Goal: Task Accomplishment & Management: Use online tool/utility

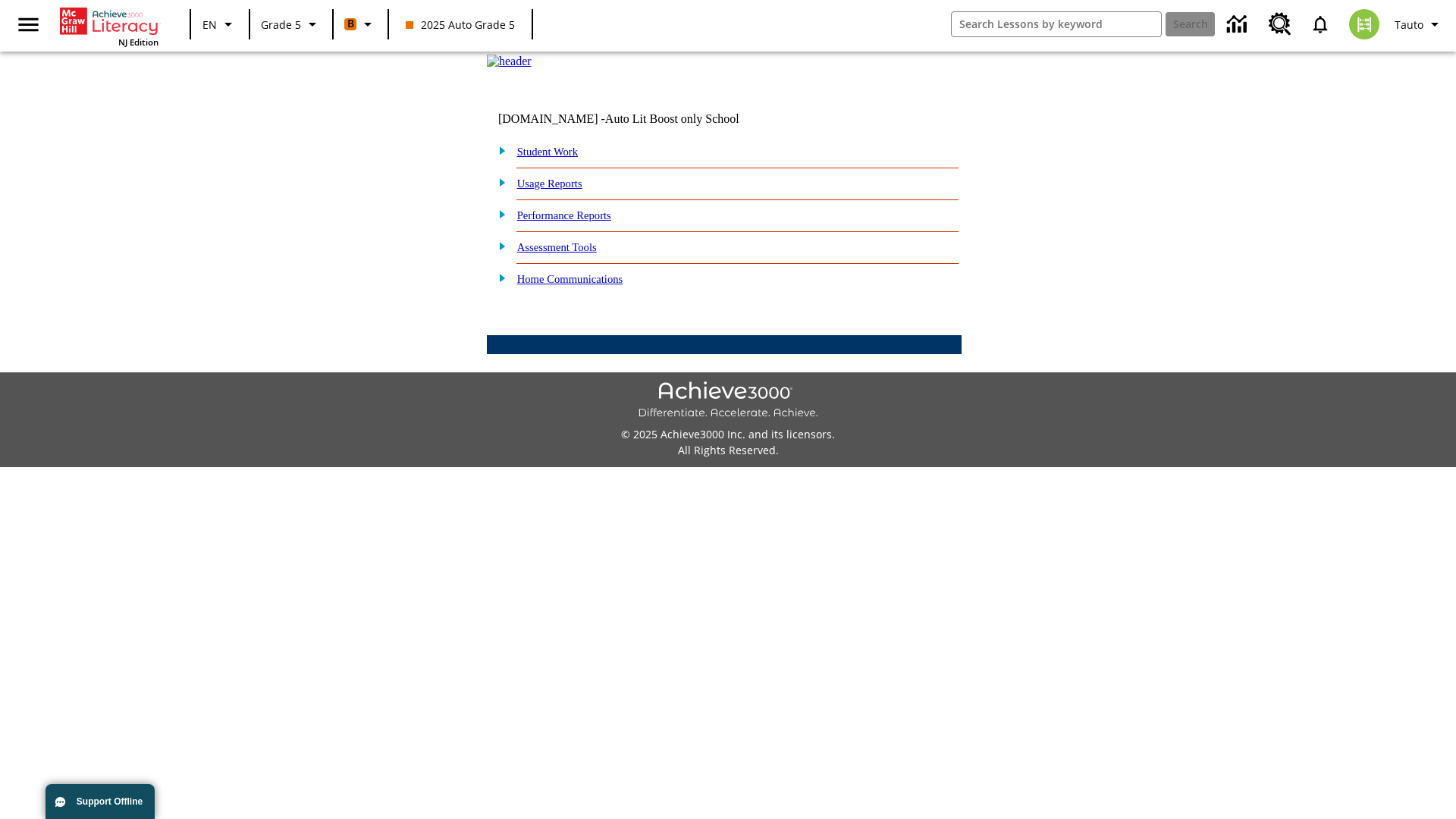
click at [557, 157] on link "Student Work" at bounding box center [548, 151] width 61 height 12
select select "/options/reports/?report_id=12&atype=1&section=2"
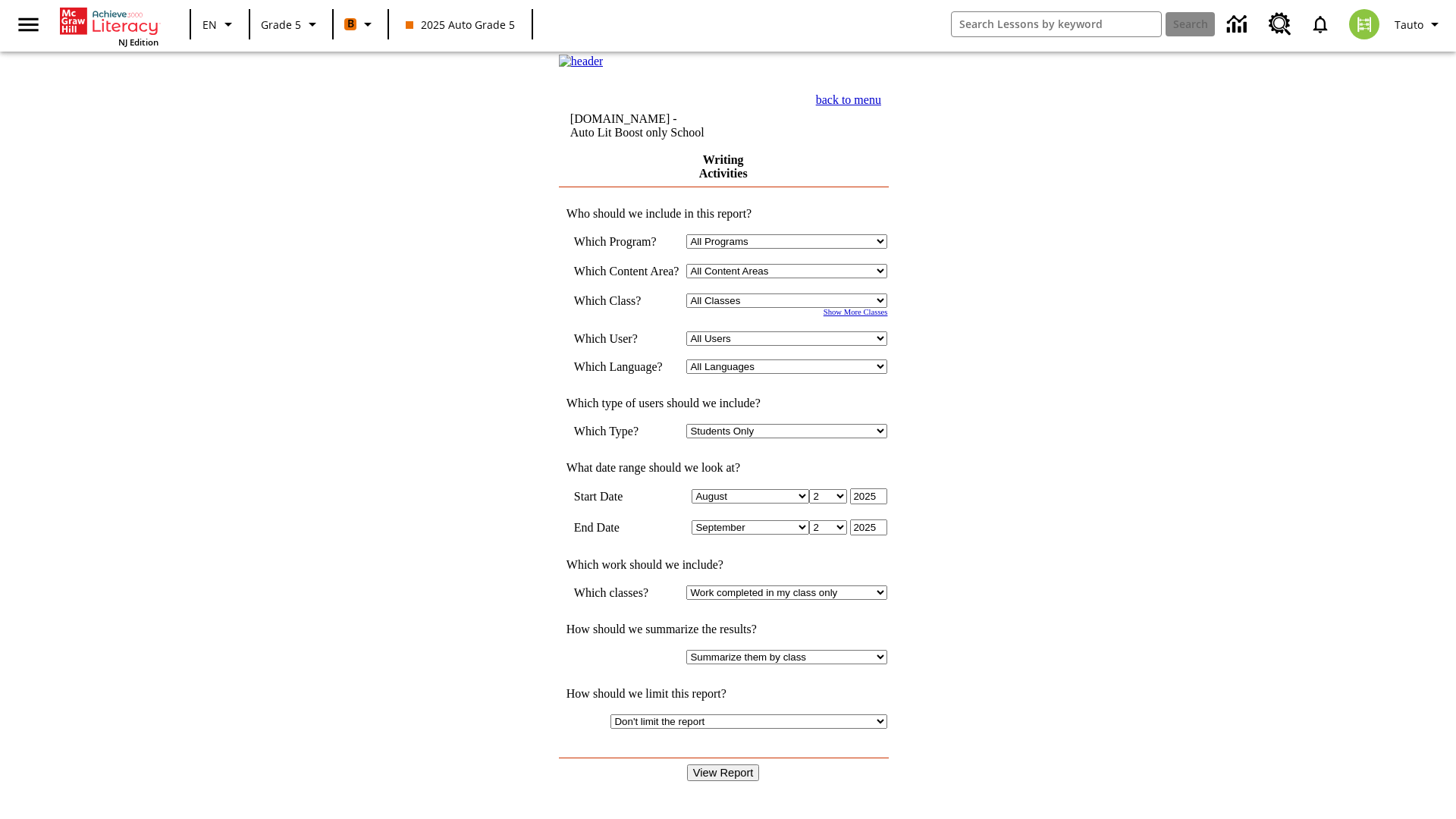
click at [791, 308] on select "Select a Class: All Classes 2025 Auto Grade 5 OL 2025 Auto Grade 6" at bounding box center [786, 300] width 201 height 15
select select "11133131"
